Goal: Information Seeking & Learning: Check status

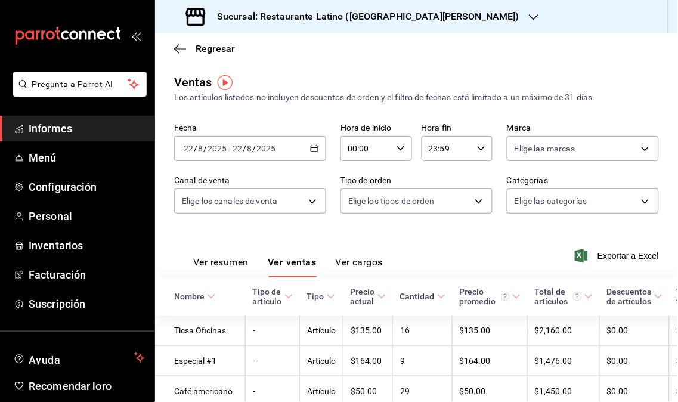
click at [312, 153] on icon "button" at bounding box center [314, 148] width 8 height 8
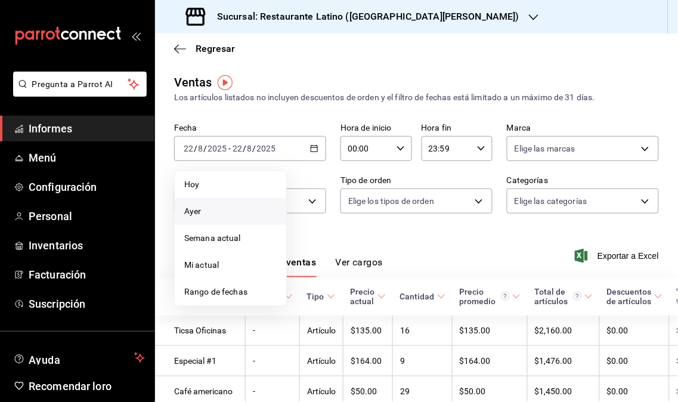
click at [223, 203] on li "Ayer" at bounding box center [231, 211] width 112 height 27
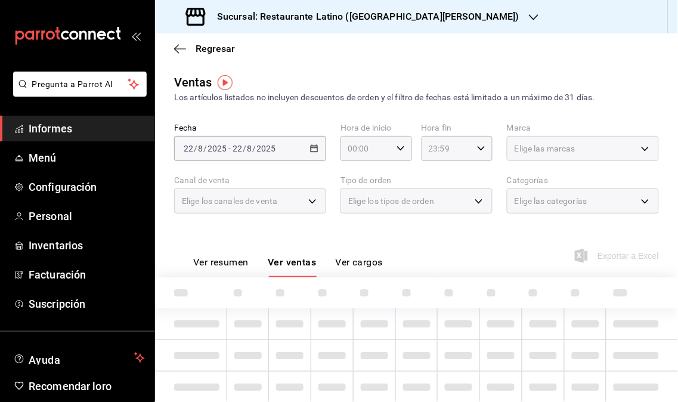
click at [112, 128] on span "Informes" at bounding box center [87, 129] width 116 height 16
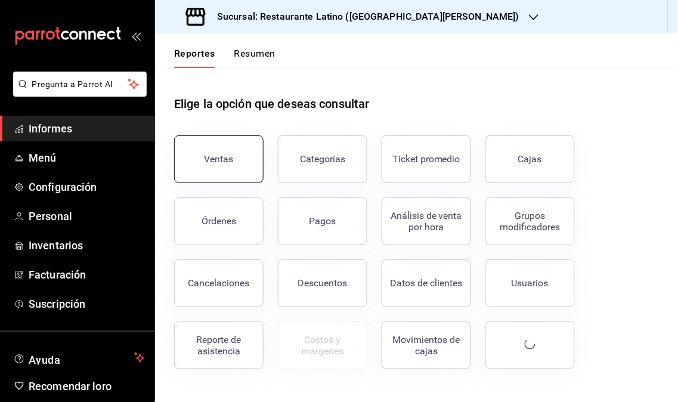
click at [199, 162] on button "Ventas" at bounding box center [218, 159] width 89 height 48
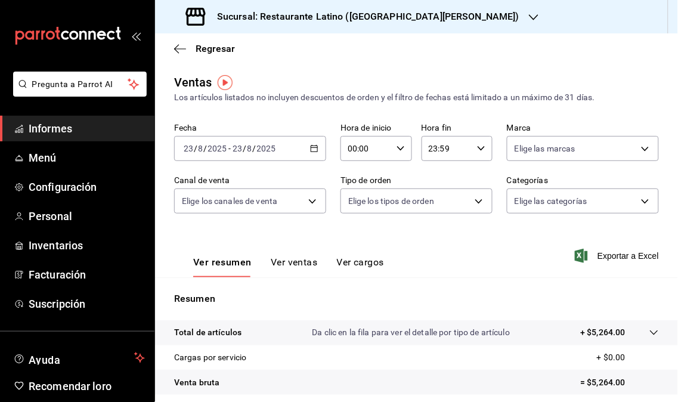
click at [529, 18] on icon "button" at bounding box center [534, 17] width 10 height 6
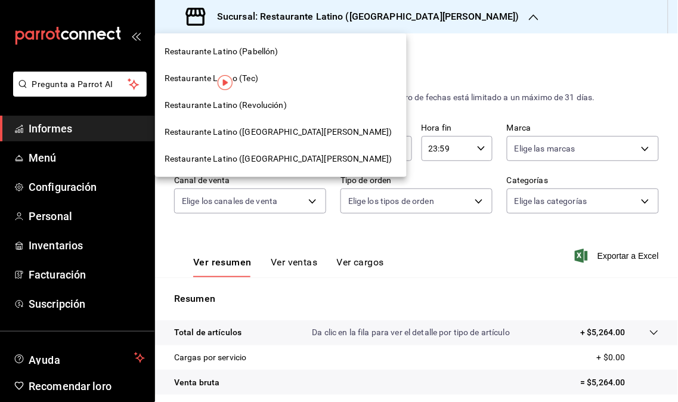
click at [290, 106] on div "Restaurante Latino (Revolución)" at bounding box center [281, 105] width 233 height 13
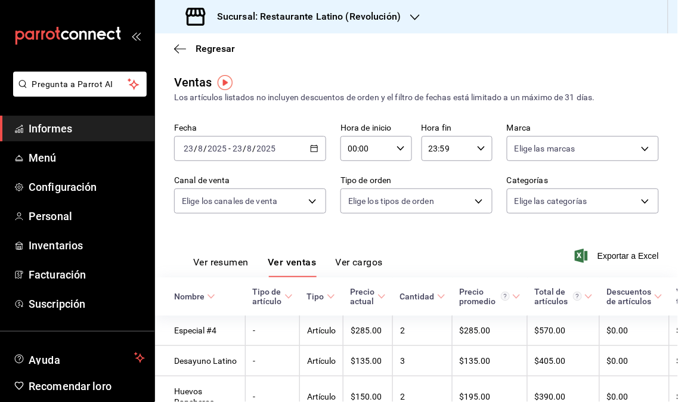
click at [405, 21] on div "Sucursal: Restaurante Latino (Revolución)" at bounding box center [295, 16] width 260 height 33
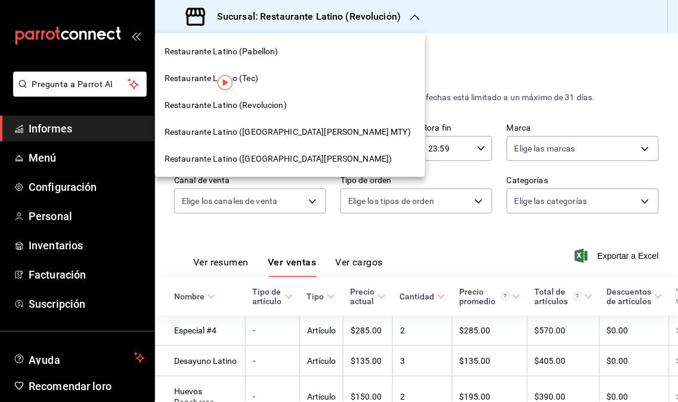
drag, startPoint x: 551, startPoint y: 60, endPoint x: 332, endPoint y: 99, distance: 222.5
click at [551, 58] on div at bounding box center [339, 201] width 678 height 402
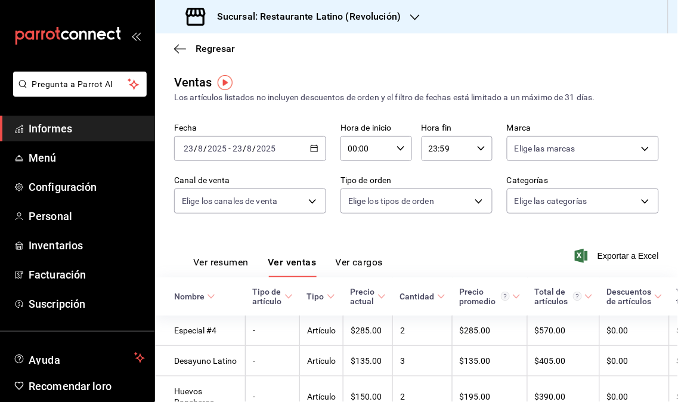
click at [73, 127] on span "Informes" at bounding box center [87, 129] width 116 height 16
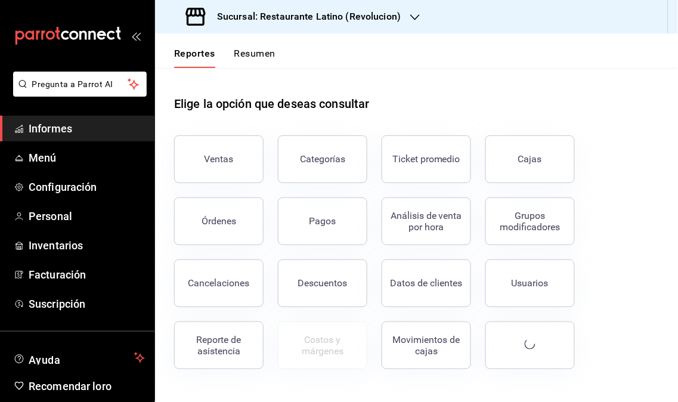
click at [69, 132] on font "Informes" at bounding box center [51, 128] width 44 height 13
click at [199, 170] on button "Ventas" at bounding box center [218, 159] width 89 height 48
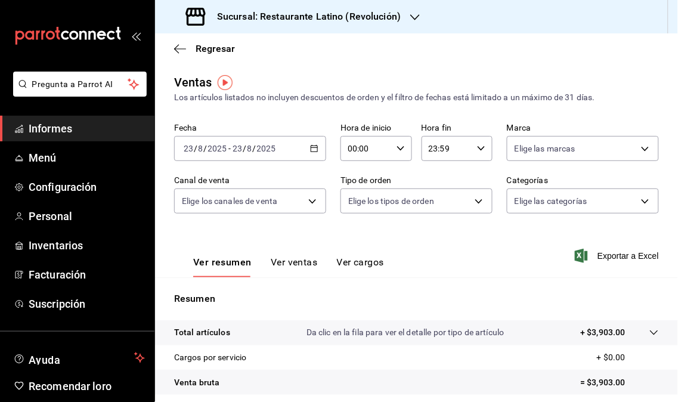
click at [311, 150] on icon "button" at bounding box center [314, 148] width 8 height 8
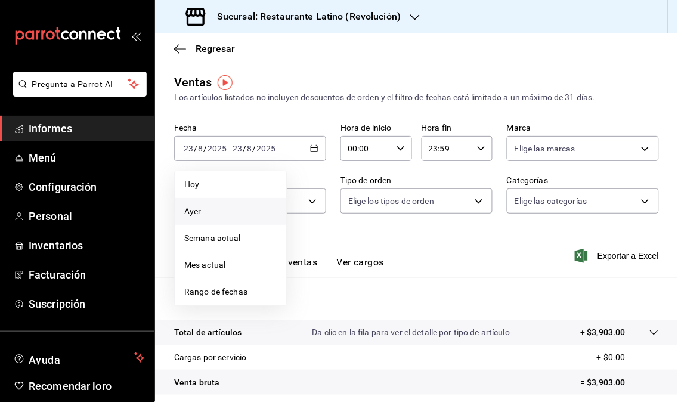
click at [228, 217] on span "Ayer" at bounding box center [230, 211] width 92 height 13
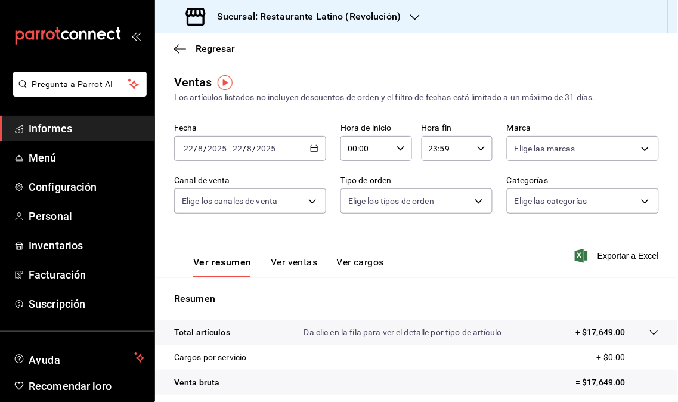
click at [411, 18] on icon "button" at bounding box center [416, 18] width 10 height 10
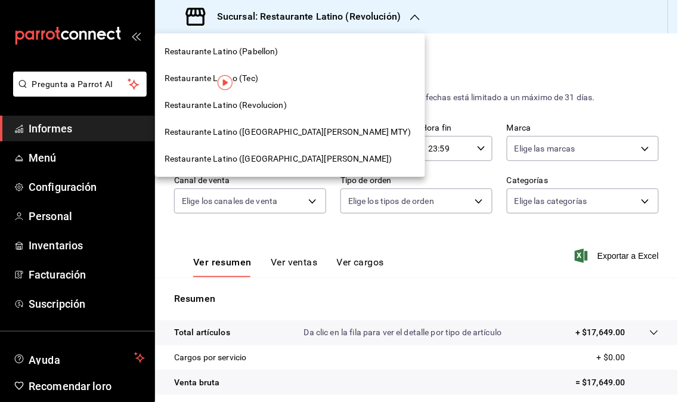
click at [272, 133] on span "Restaurante Latino ([GEOGRAPHIC_DATA][PERSON_NAME] MTY)" at bounding box center [288, 132] width 246 height 13
